Goal: Transaction & Acquisition: Purchase product/service

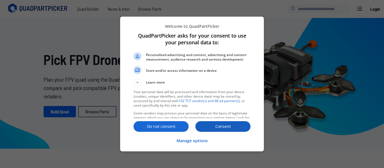
click at [223, 128] on p "Consent" at bounding box center [222, 127] width 55 height 6
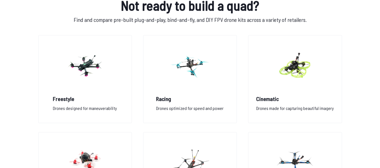
scroll to position [418, 0]
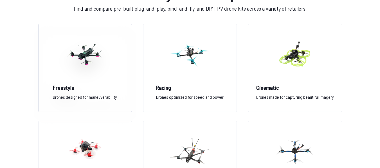
click at [76, 58] on img at bounding box center [85, 54] width 40 height 49
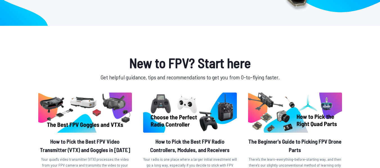
scroll to position [0, 0]
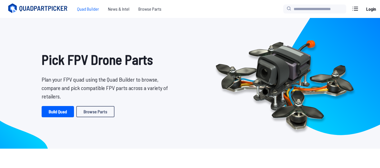
click at [87, 7] on span "Quad Builder" at bounding box center [88, 8] width 31 height 11
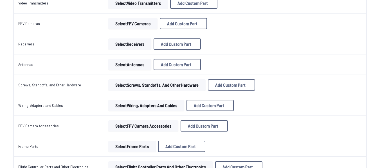
scroll to position [205, 0]
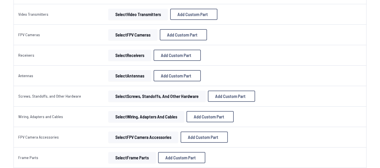
click at [120, 36] on button "Select FPV Cameras" at bounding box center [132, 34] width 49 height 11
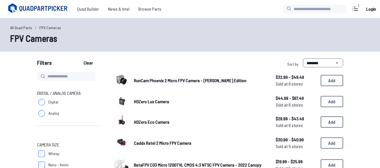
click at [162, 34] on h1 "FPV Cameras" at bounding box center [190, 37] width 360 height 13
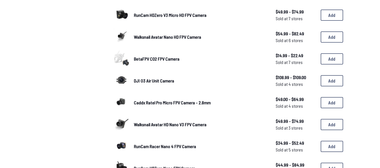
scroll to position [220, 0]
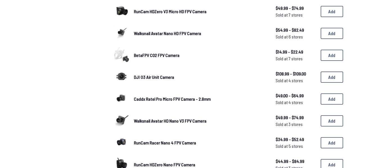
click at [157, 77] on span "DJI O3 Air Unit Camera" at bounding box center [154, 76] width 40 height 5
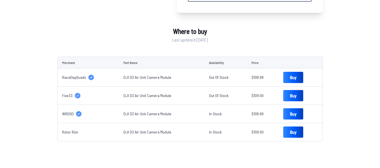
scroll to position [154, 0]
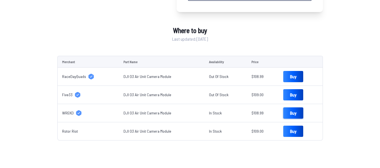
click at [289, 112] on link "Buy" at bounding box center [293, 113] width 20 height 11
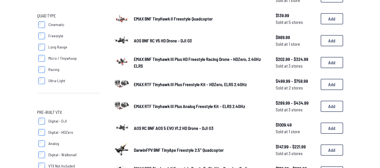
scroll to position [236, 0]
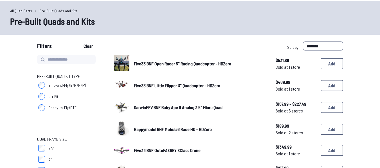
scroll to position [21, 0]
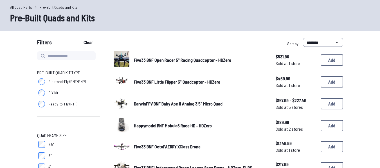
click at [191, 58] on span "Five33 BNF Open Racer 5" Racing Quadcopter - HDZero" at bounding box center [182, 59] width 97 height 5
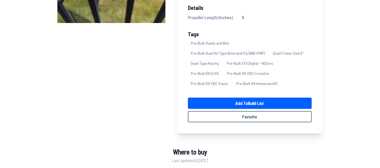
scroll to position [132, 0]
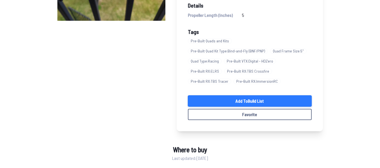
click at [260, 101] on link "Add to Build List" at bounding box center [250, 101] width 124 height 11
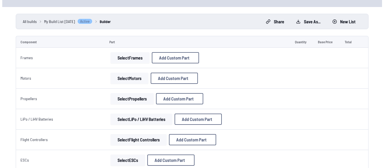
scroll to position [32, 0]
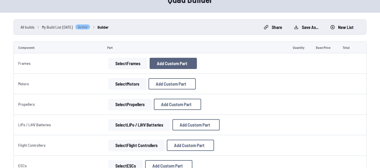
click at [177, 64] on span "Add Custom Part" at bounding box center [172, 63] width 30 height 4
select select "**********"
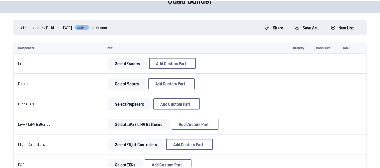
scroll to position [0, 0]
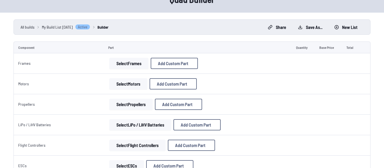
click at [225, 51] on input at bounding box center [191, 56] width 119 height 12
click at [244, 25] on icon at bounding box center [245, 26] width 3 height 3
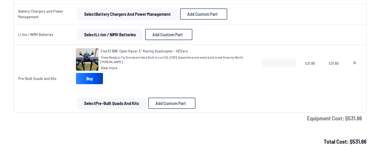
scroll to position [590, 0]
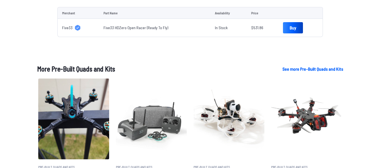
scroll to position [302, 0]
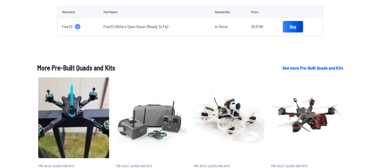
click at [288, 23] on link "Buy" at bounding box center [293, 26] width 20 height 11
